Goal: Find specific page/section: Find specific page/section

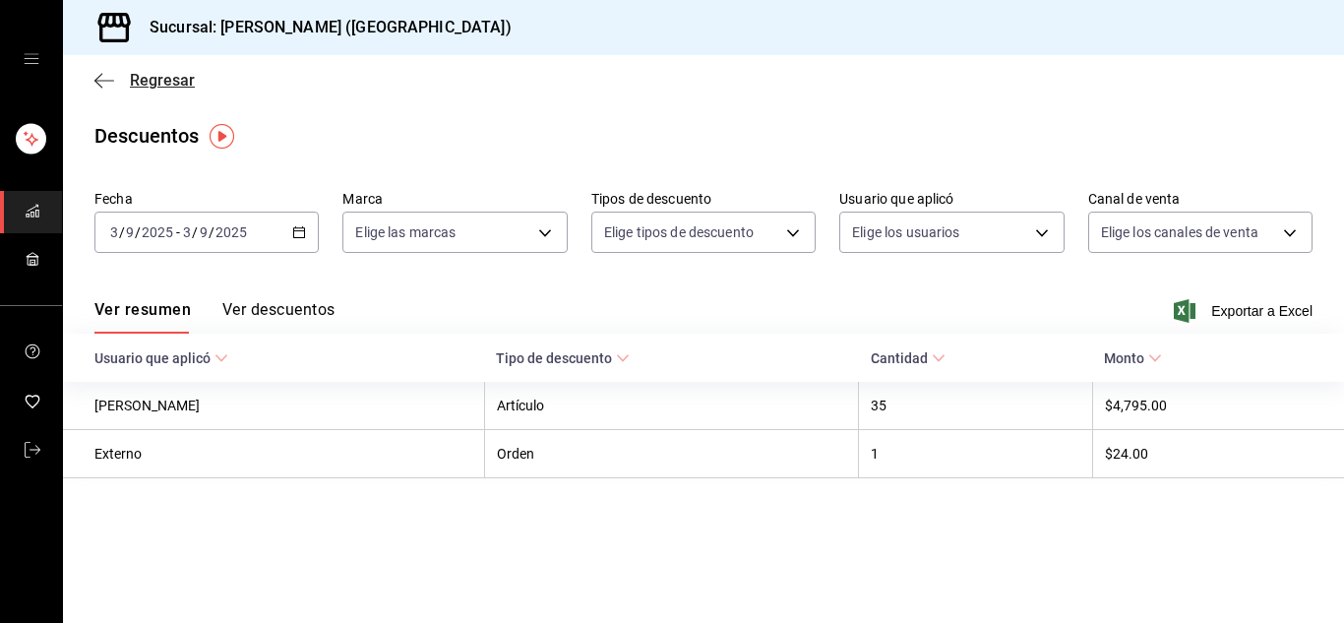
click at [104, 83] on icon "button" at bounding box center [104, 81] width 20 height 18
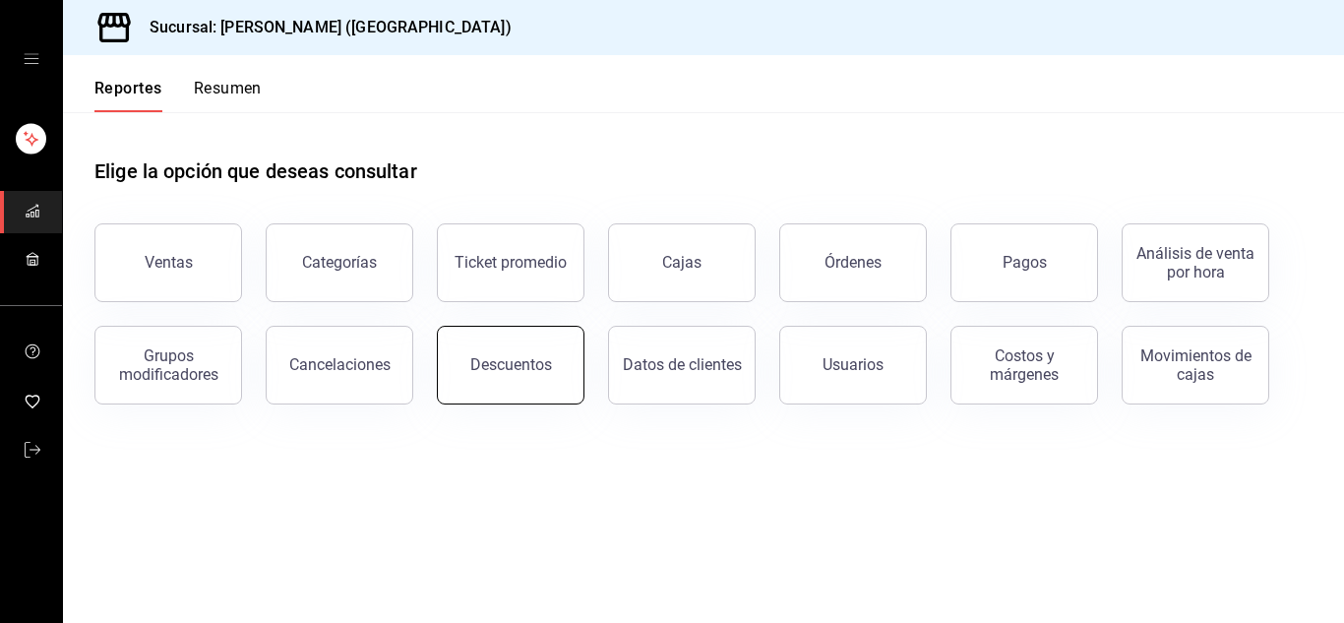
click at [502, 352] on button "Descuentos" at bounding box center [511, 365] width 148 height 79
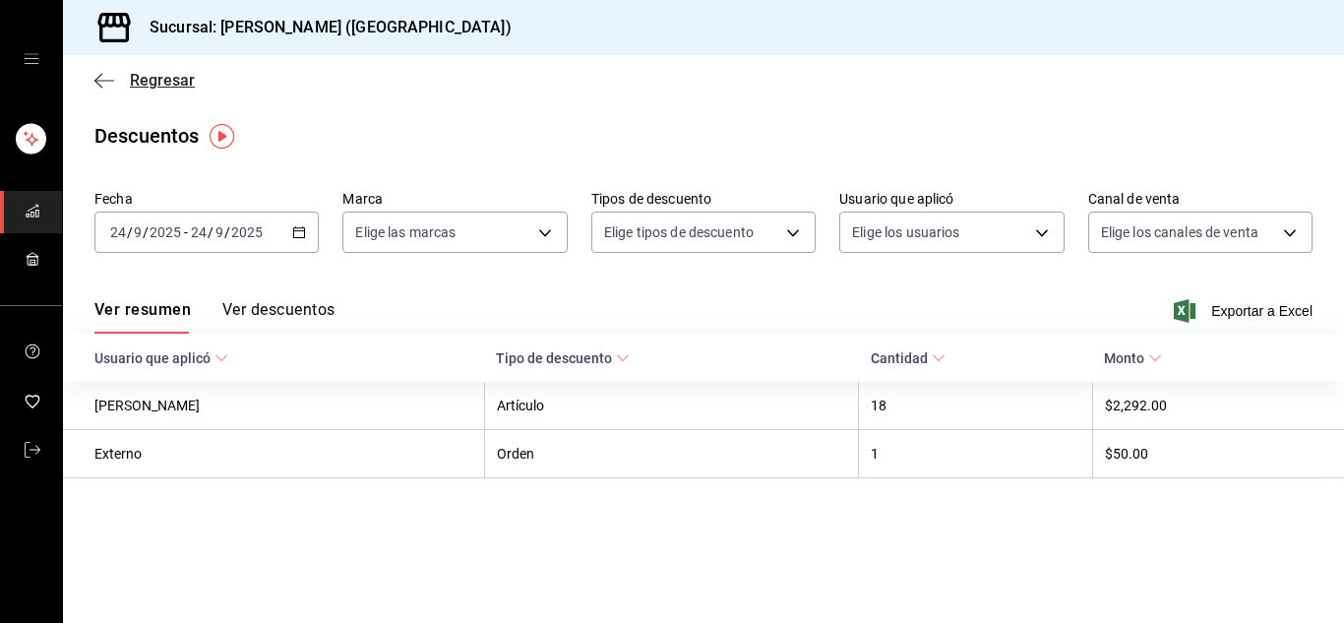
click at [110, 83] on icon "button" at bounding box center [104, 81] width 20 height 18
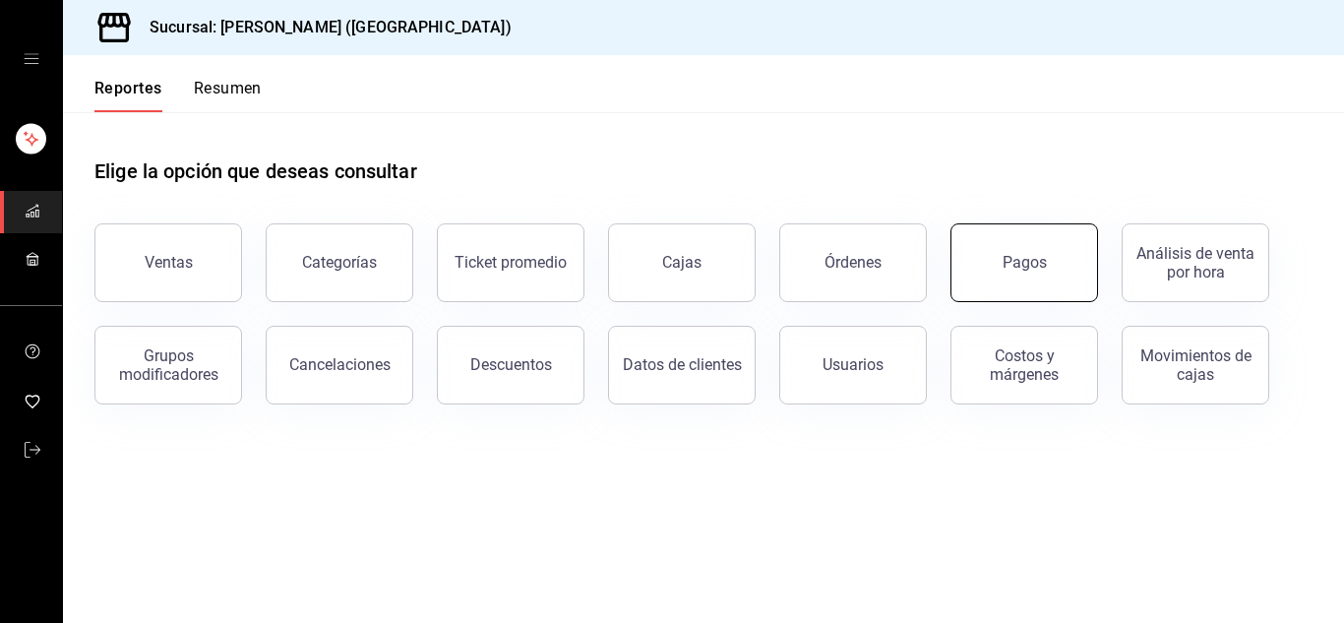
click at [974, 257] on button "Pagos" at bounding box center [1024, 262] width 148 height 79
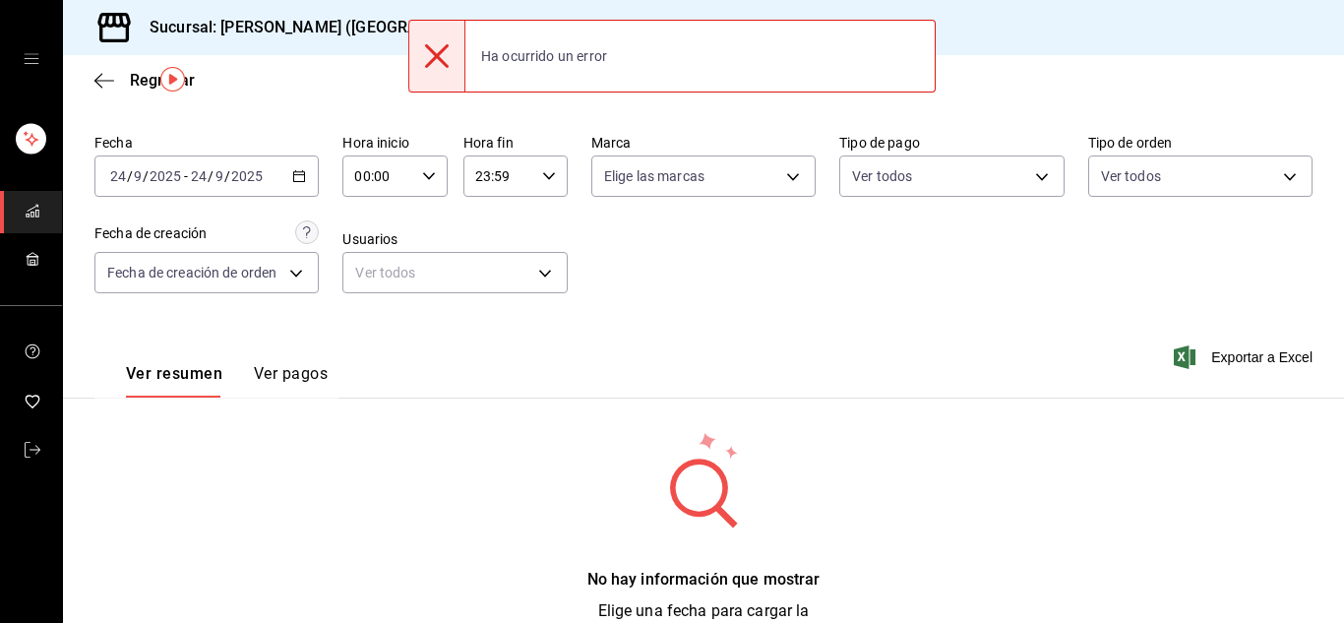
scroll to position [59, 0]
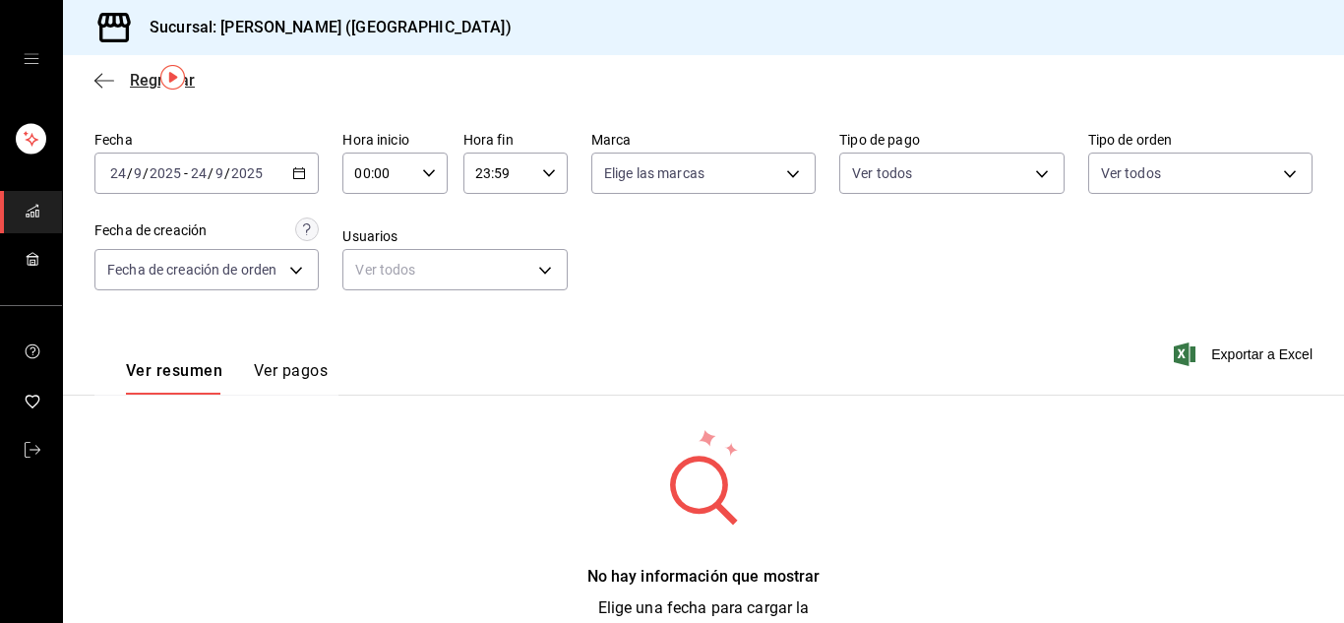
click at [101, 76] on icon "button" at bounding box center [104, 81] width 20 height 18
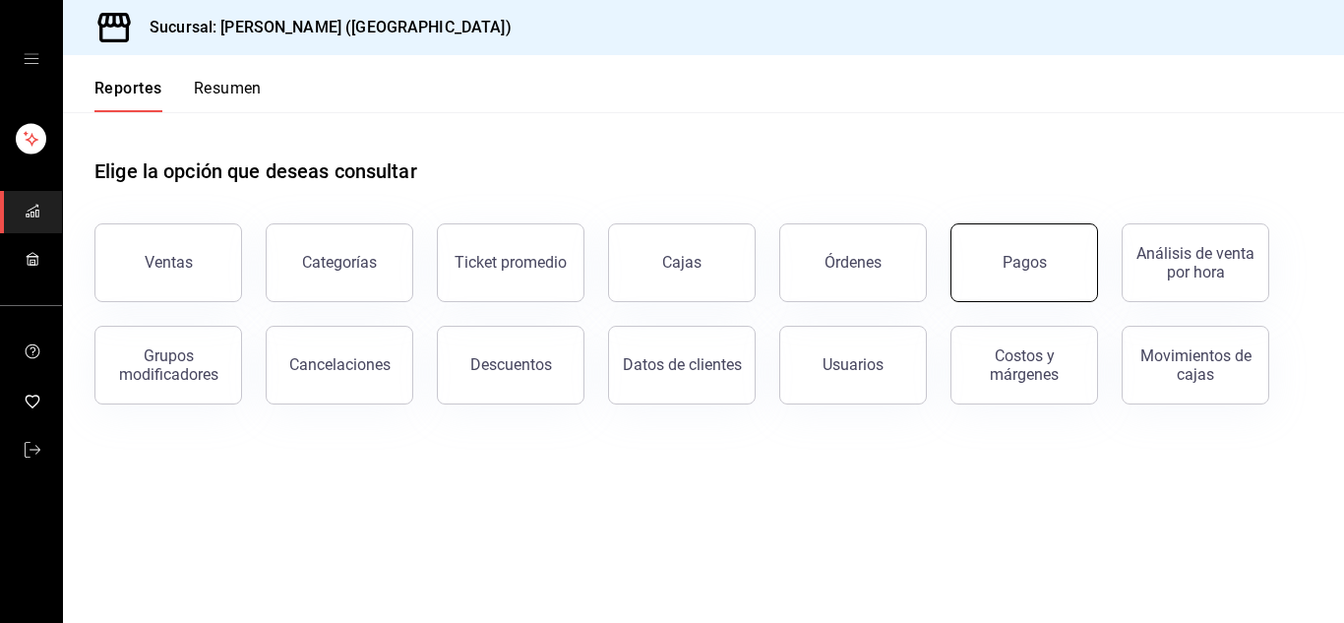
click at [1027, 281] on button "Pagos" at bounding box center [1024, 262] width 148 height 79
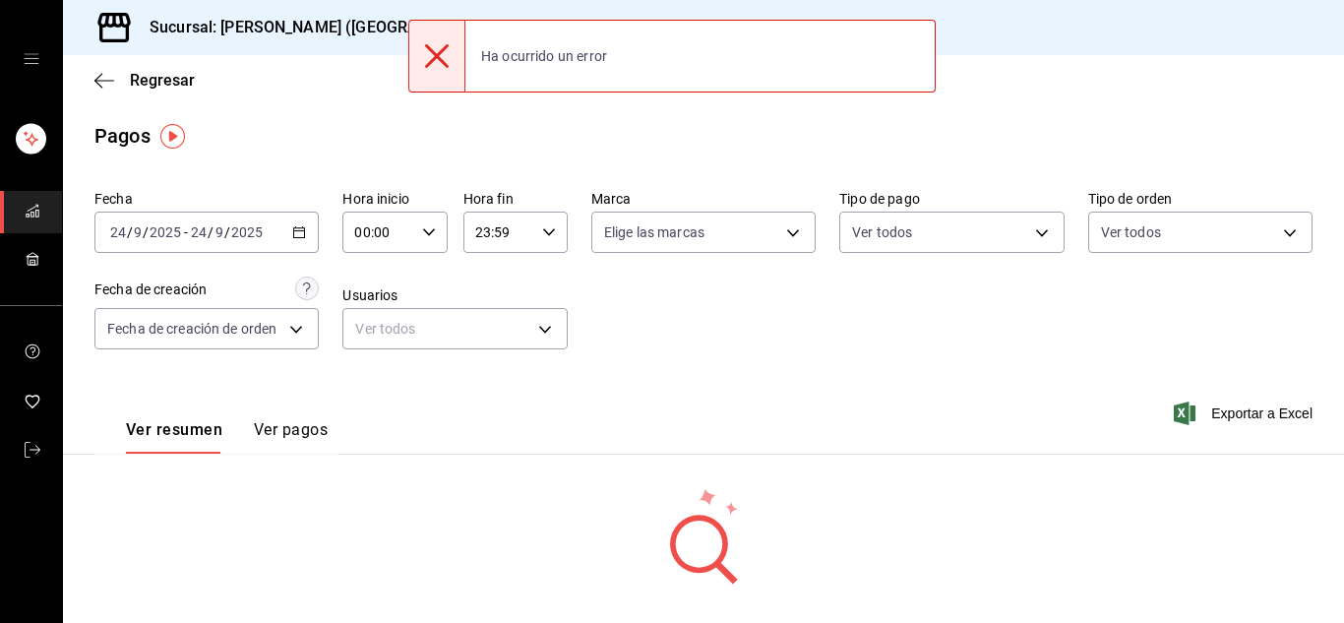
click at [1027, 281] on div "Fecha 2025-09-24 24 / 9 / 2025 - 2025-09-24 24 / 9 / 2025 Hora inicio 00:00 Hor…" at bounding box center [703, 277] width 1218 height 191
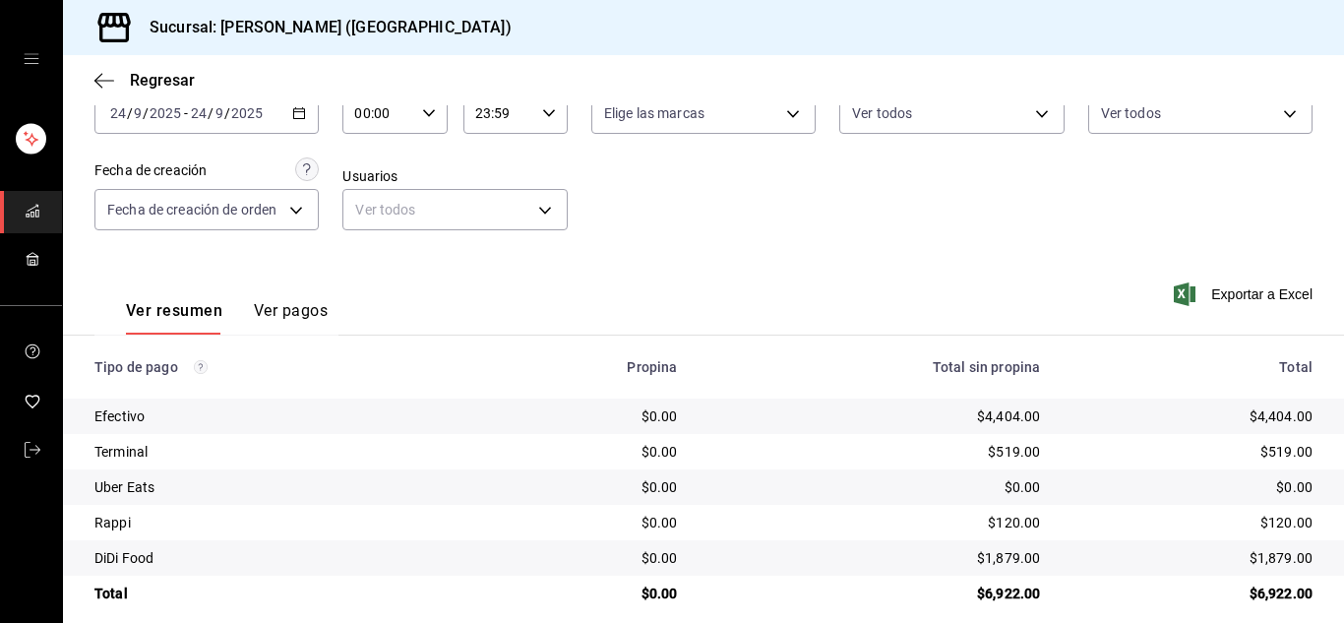
scroll to position [140, 0]
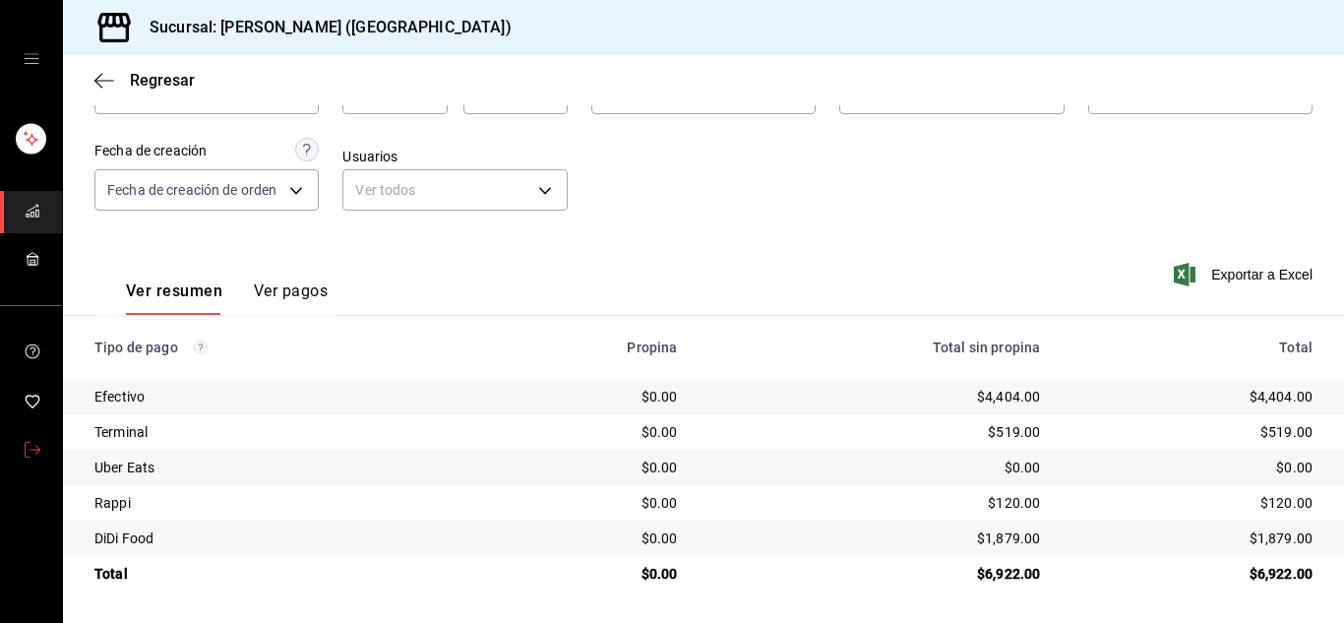
click at [30, 452] on icon "mailbox folders" at bounding box center [33, 450] width 16 height 16
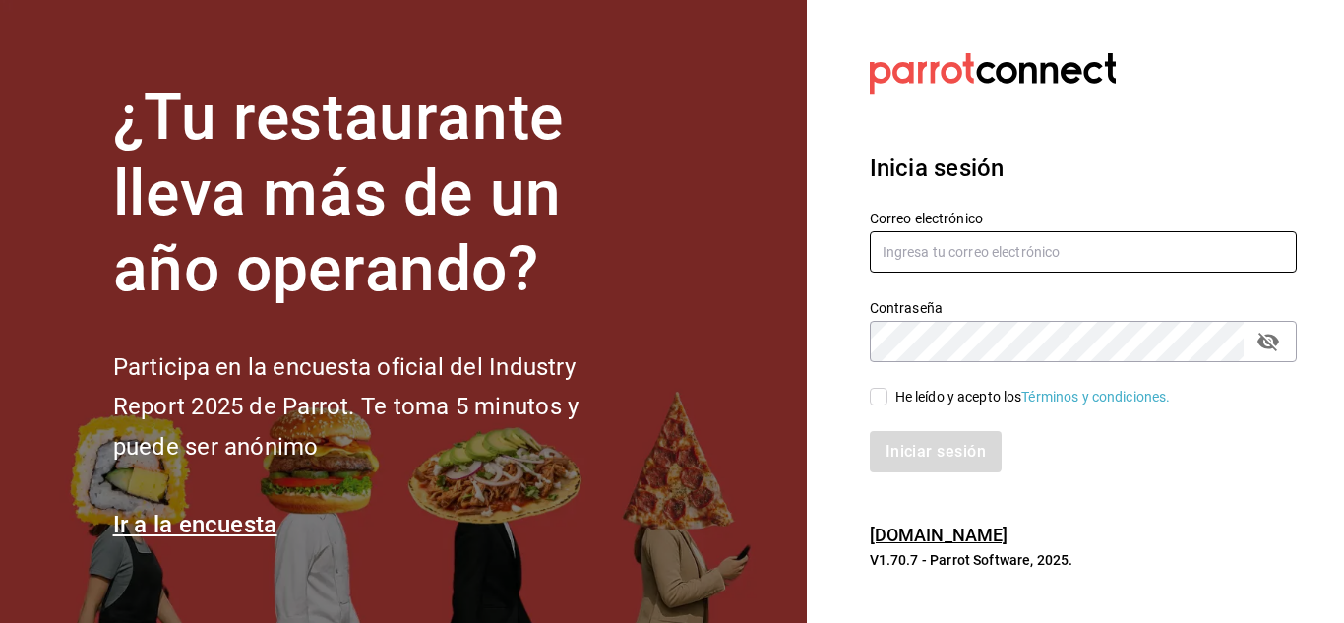
type input "[PERSON_NAME][EMAIL_ADDRESS][DOMAIN_NAME]"
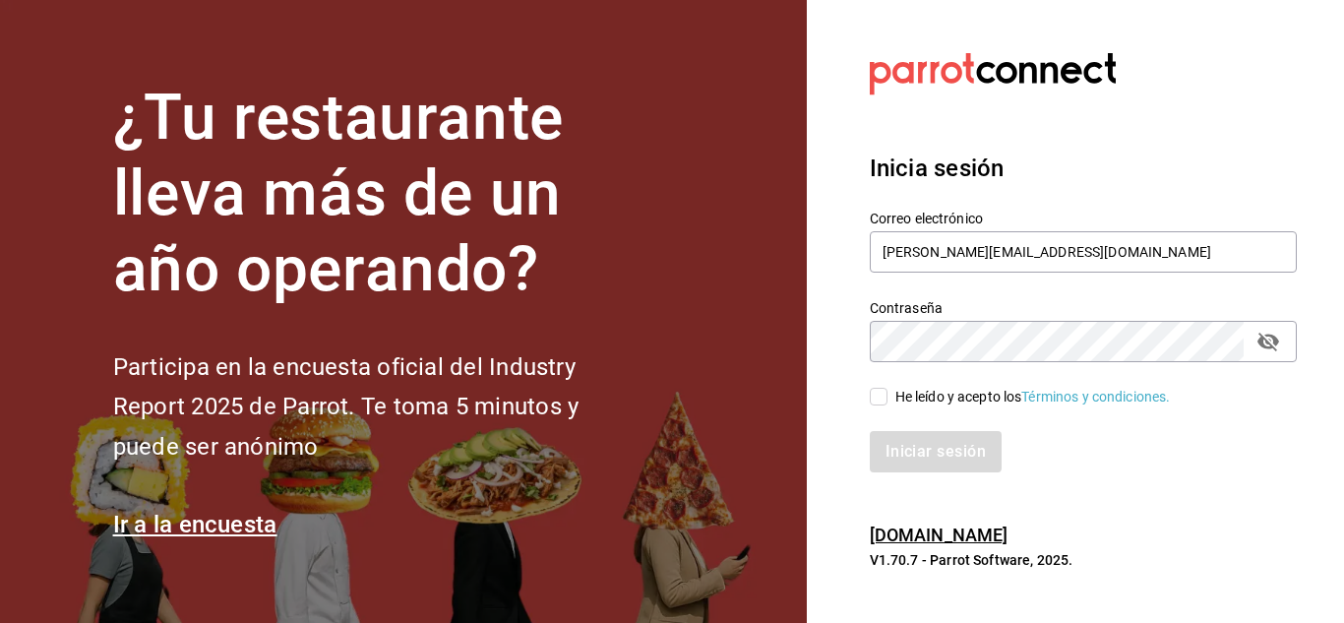
click at [874, 397] on input "He leído y acepto los Términos y condiciones." at bounding box center [879, 397] width 18 height 18
checkbox input "true"
click at [901, 438] on button "Iniciar sesión" at bounding box center [937, 451] width 134 height 41
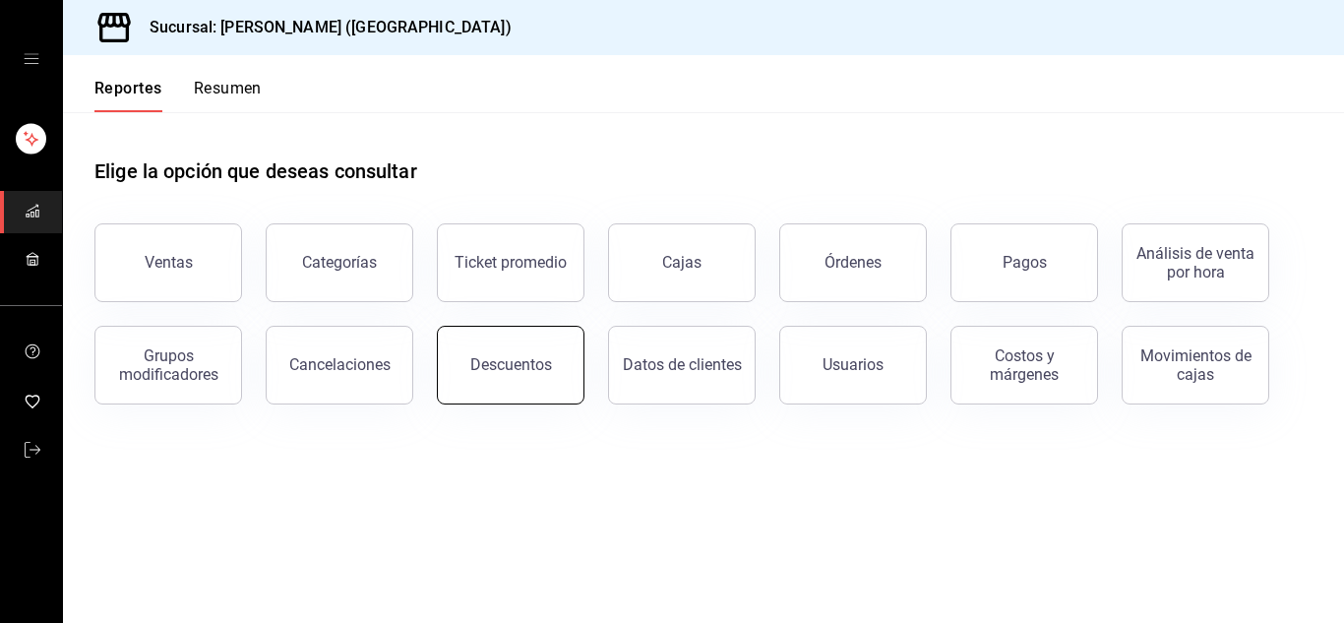
click at [484, 358] on div "Descuentos" at bounding box center [511, 364] width 82 height 19
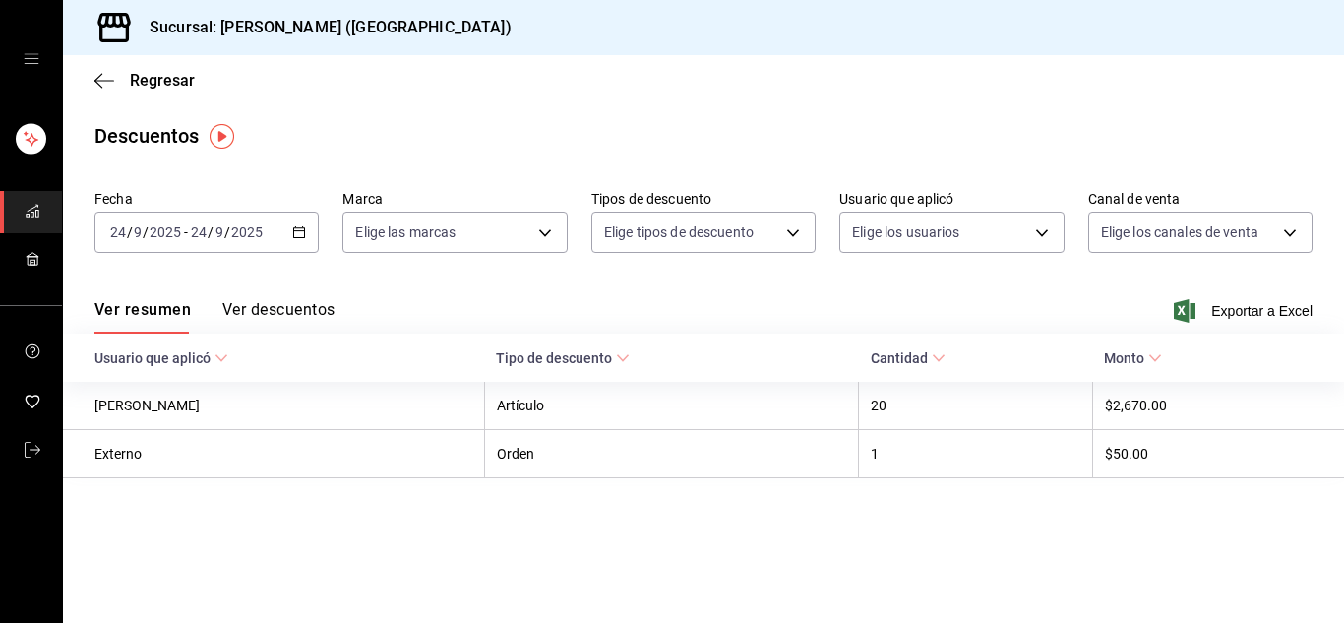
click at [93, 86] on div "Regresar" at bounding box center [703, 80] width 1281 height 50
click at [113, 80] on icon "button" at bounding box center [104, 80] width 20 height 1
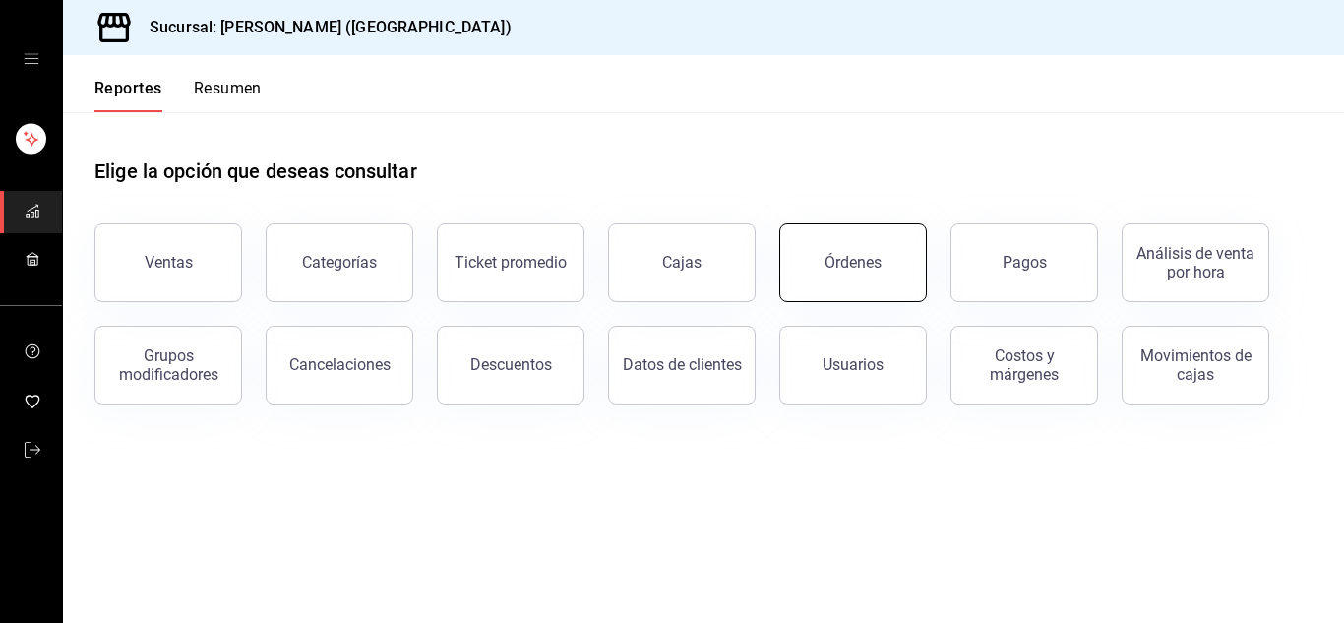
click at [892, 263] on button "Órdenes" at bounding box center [853, 262] width 148 height 79
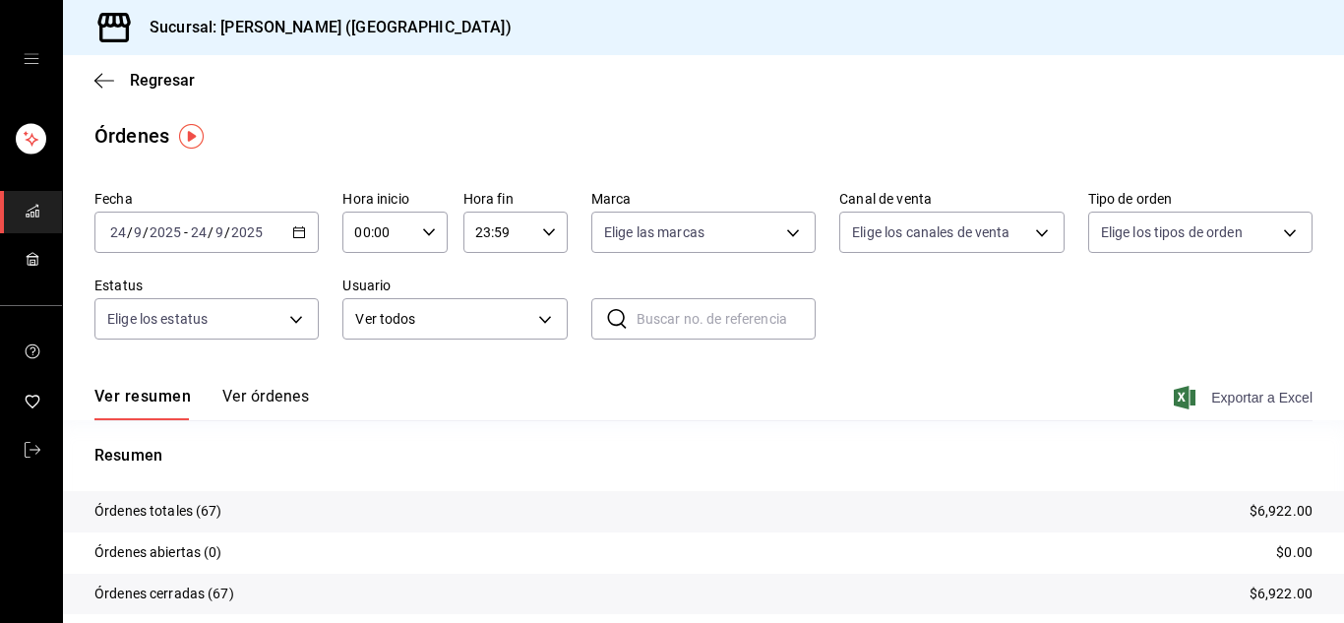
click at [1224, 398] on span "Exportar a Excel" at bounding box center [1245, 398] width 135 height 24
click at [29, 447] on icon "mailbox folders" at bounding box center [33, 450] width 16 height 16
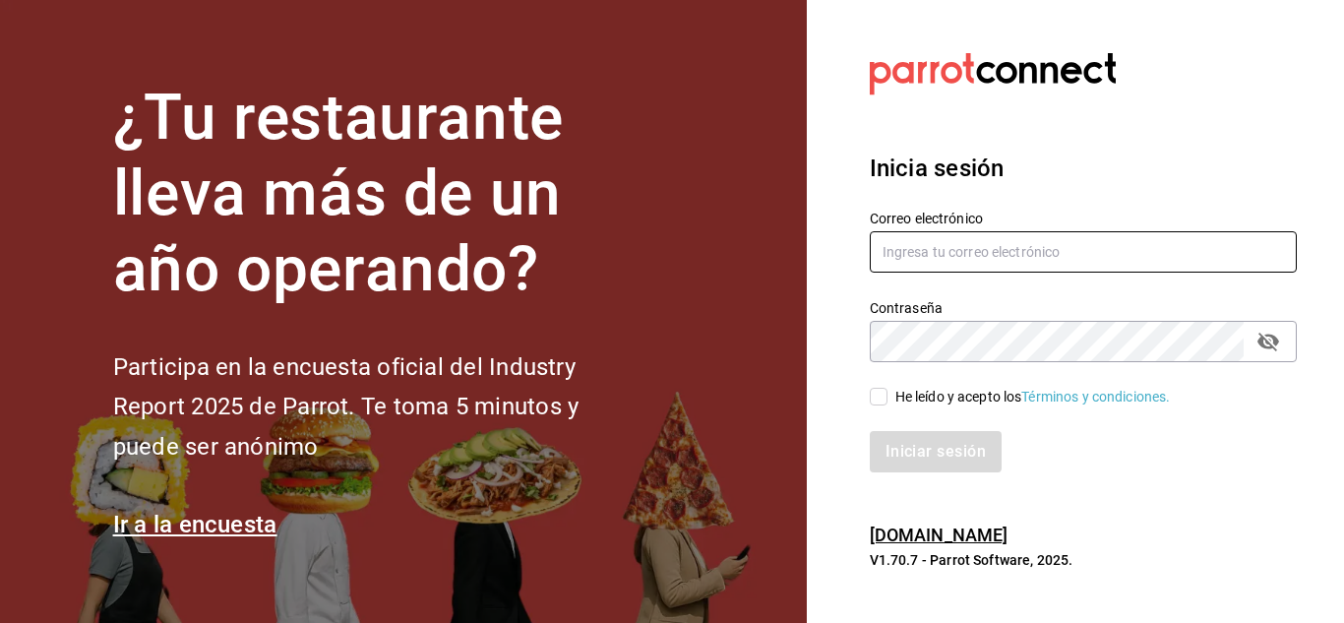
type input "urbina.kenia2010@gmail.com"
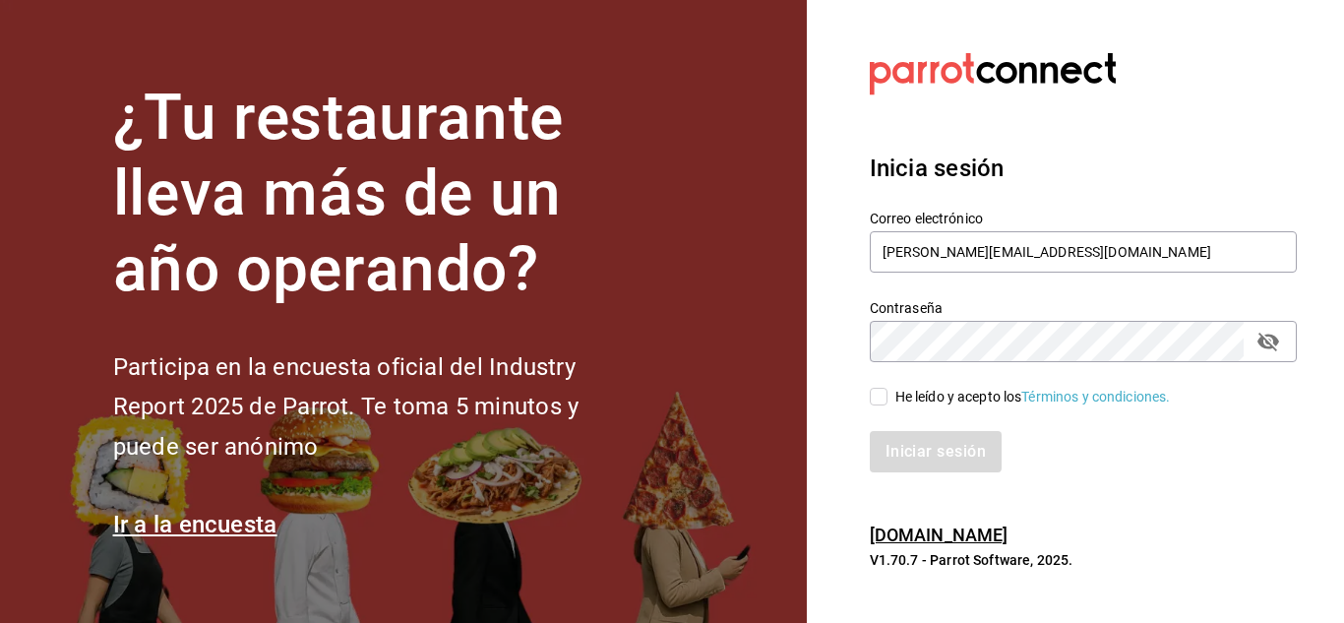
click at [880, 395] on input "He leído y acepto los Términos y condiciones." at bounding box center [879, 397] width 18 height 18
checkbox input "true"
click at [908, 453] on button "Iniciar sesión" at bounding box center [937, 451] width 134 height 41
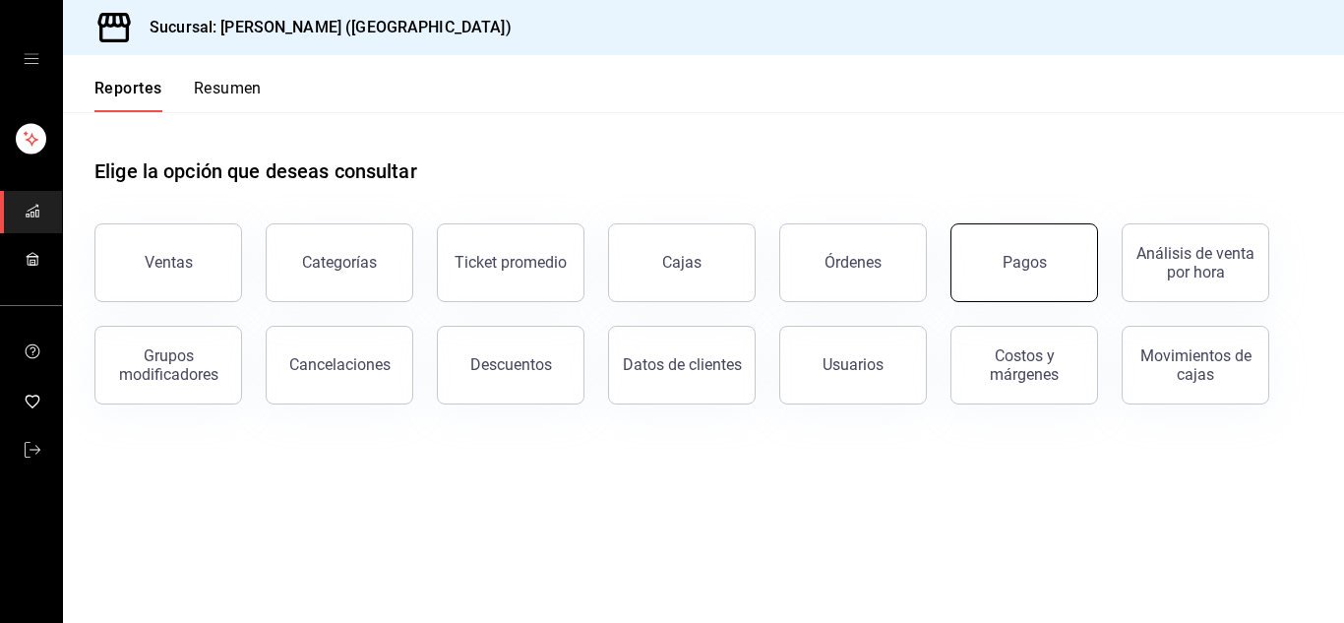
click at [999, 289] on button "Pagos" at bounding box center [1024, 262] width 148 height 79
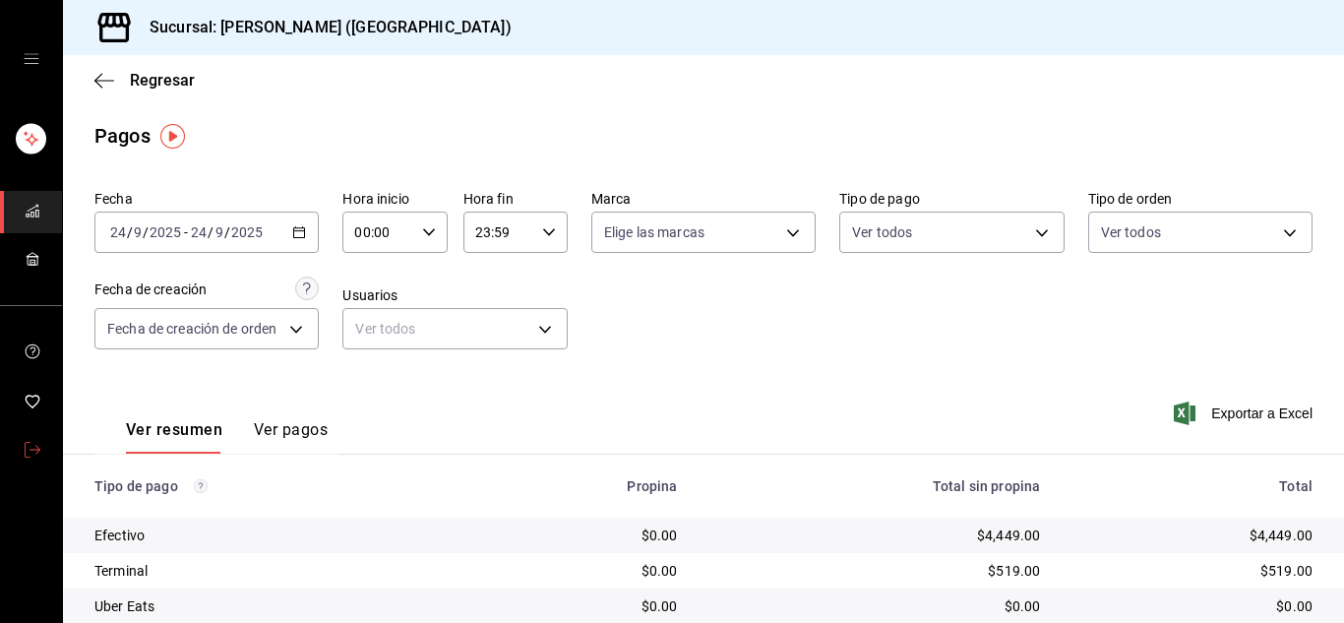
click at [33, 448] on icon "mailbox folders" at bounding box center [33, 450] width 16 height 16
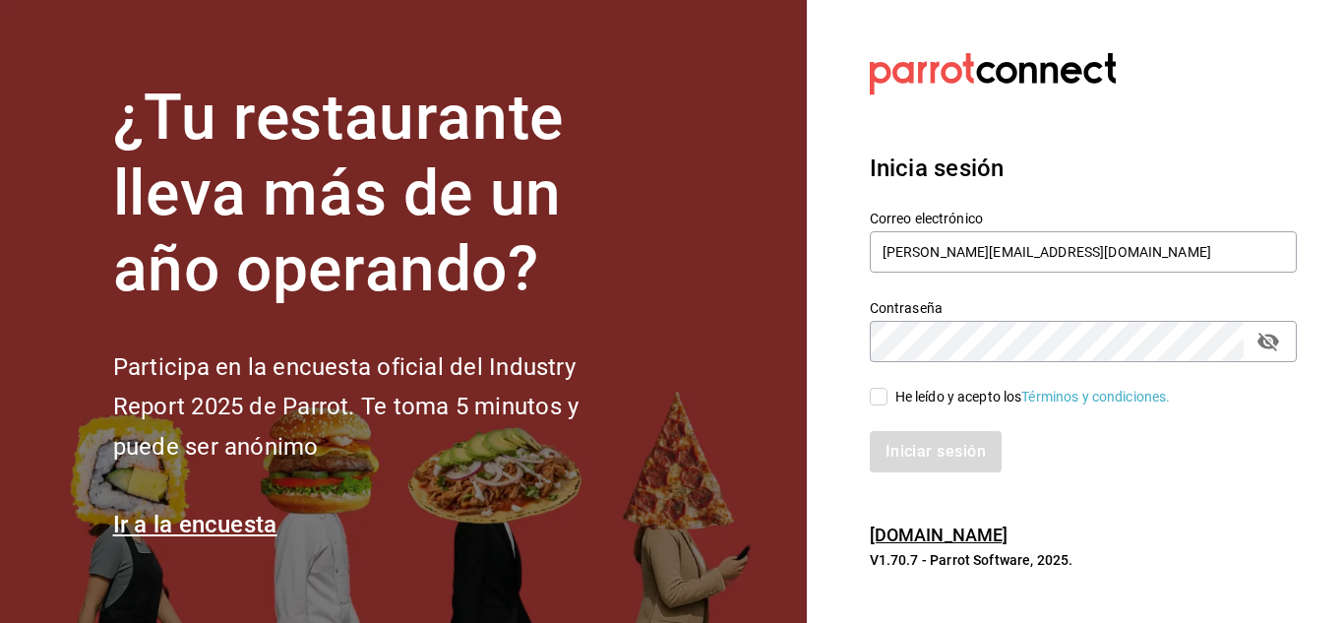
click at [877, 400] on input "He leído y acepto los Términos y condiciones." at bounding box center [879, 397] width 18 height 18
checkbox input "true"
click at [934, 446] on button "Iniciar sesión" at bounding box center [937, 451] width 134 height 41
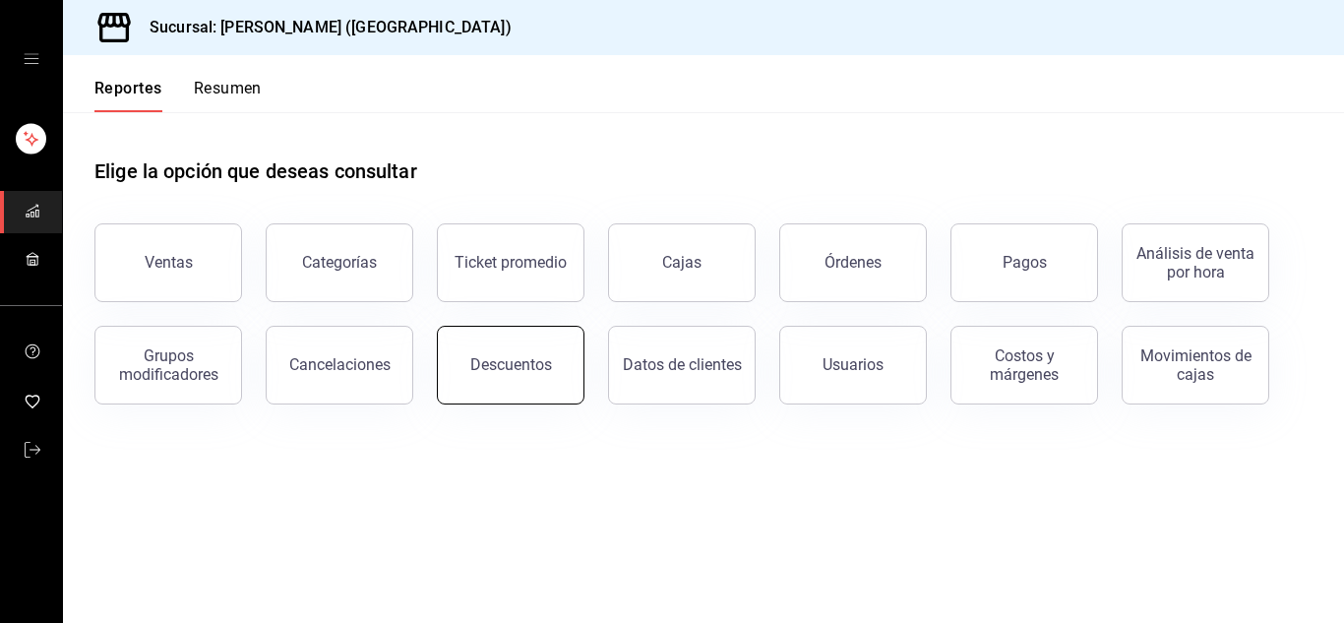
click at [549, 364] on button "Descuentos" at bounding box center [511, 365] width 148 height 79
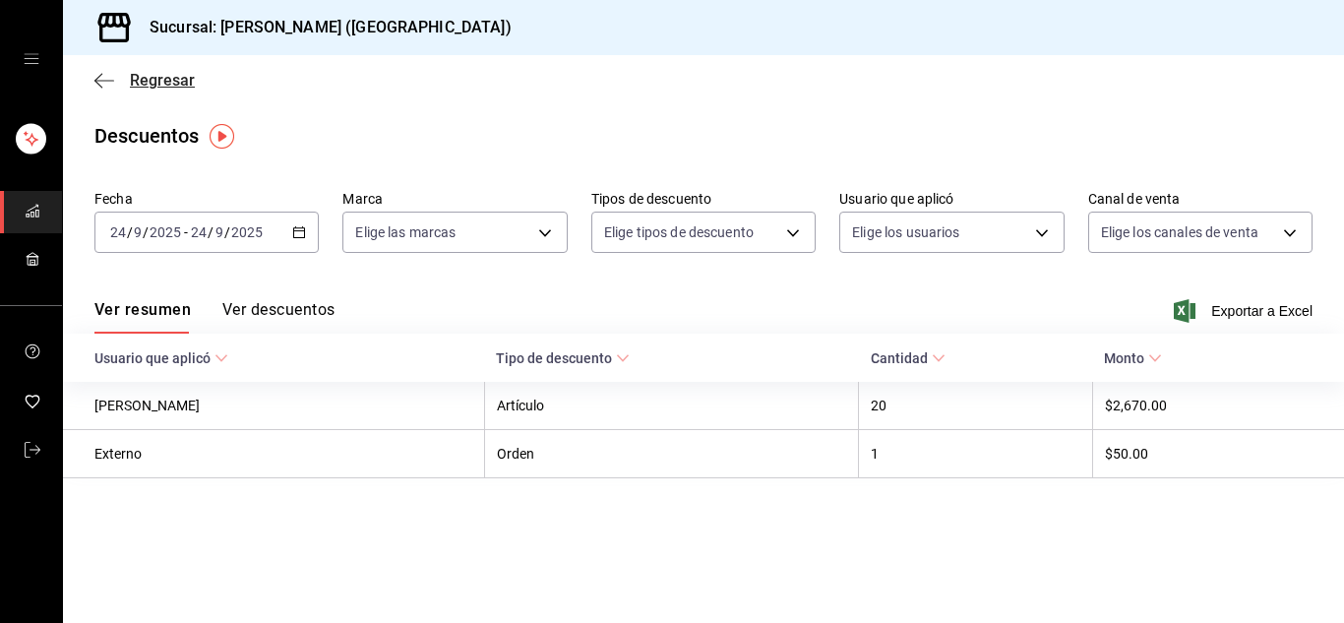
click at [100, 85] on icon "button" at bounding box center [98, 80] width 8 height 15
